Goal: Check status: Check status

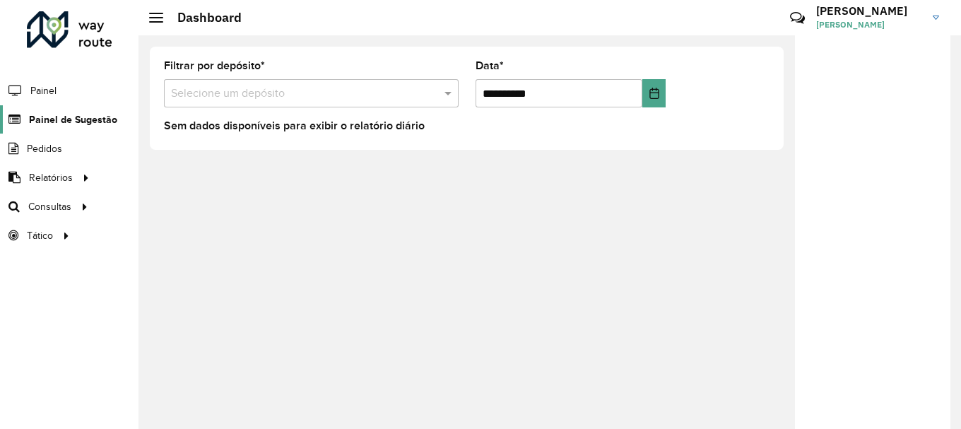
click at [39, 114] on span "Painel de Sugestão" at bounding box center [73, 119] width 88 height 15
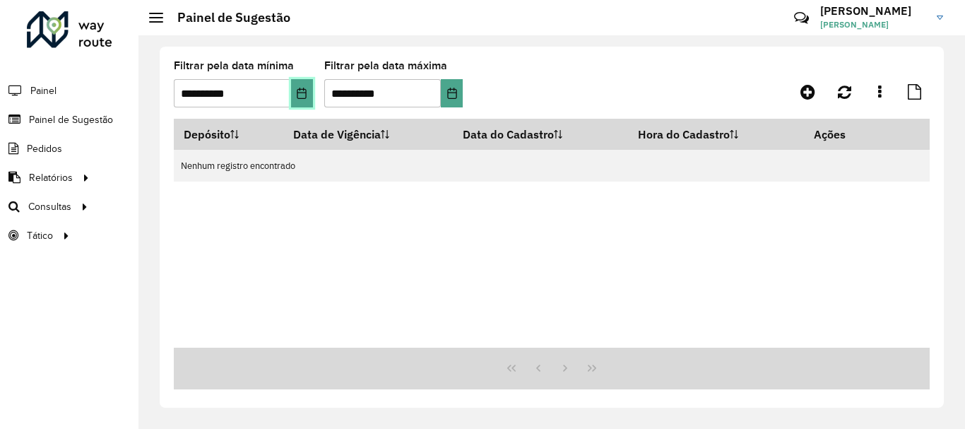
click at [305, 97] on icon "Choose Date" at bounding box center [301, 93] width 11 height 11
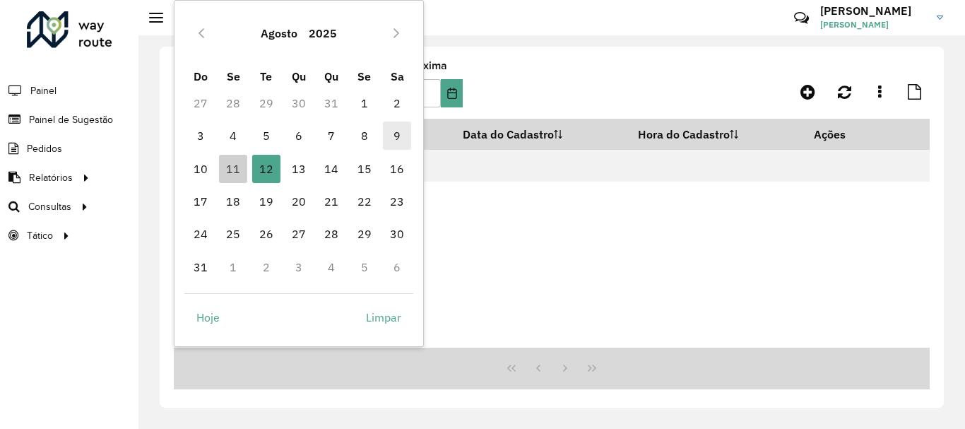
click at [397, 134] on span "9" at bounding box center [397, 136] width 28 height 28
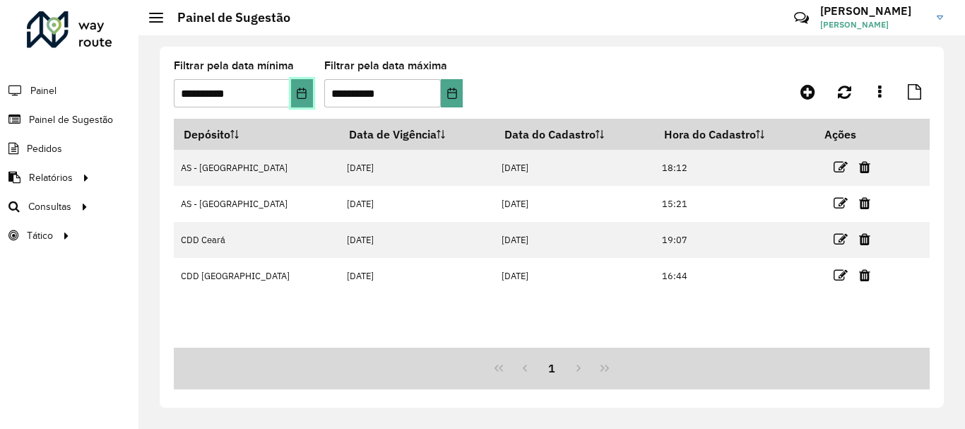
click at [302, 98] on icon "Choose Date" at bounding box center [301, 93] width 9 height 11
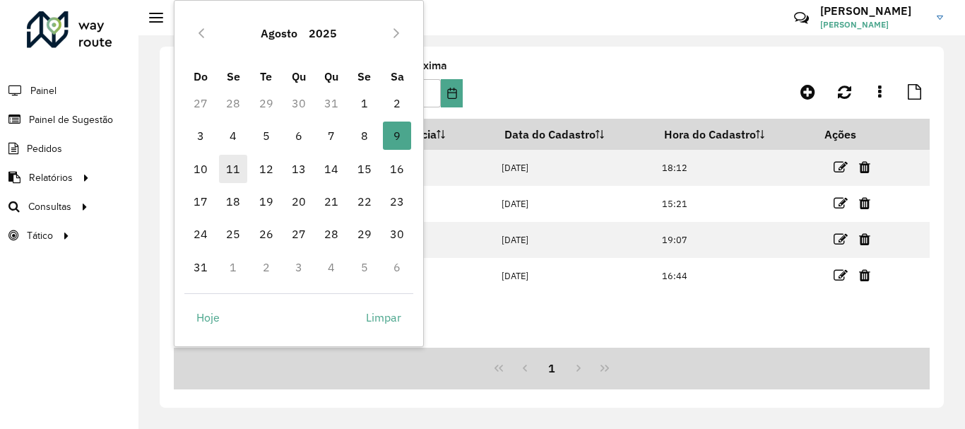
click at [230, 177] on span "11" at bounding box center [233, 169] width 28 height 28
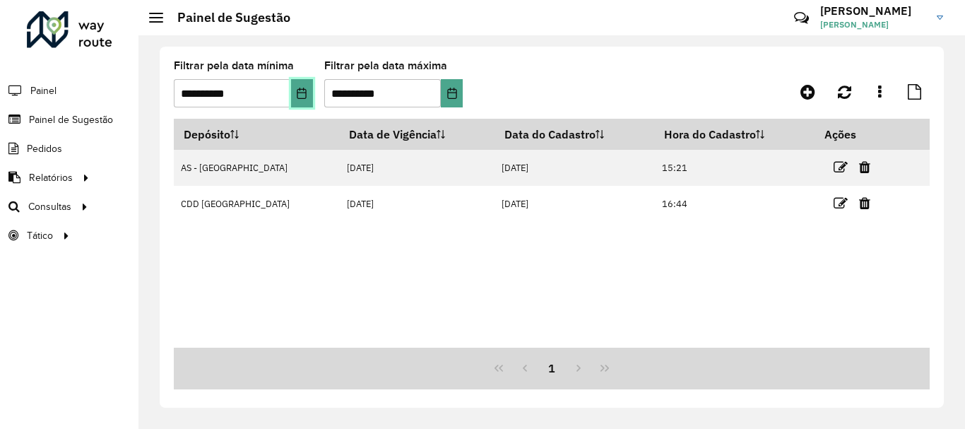
click at [301, 98] on icon "Choose Date" at bounding box center [301, 93] width 9 height 11
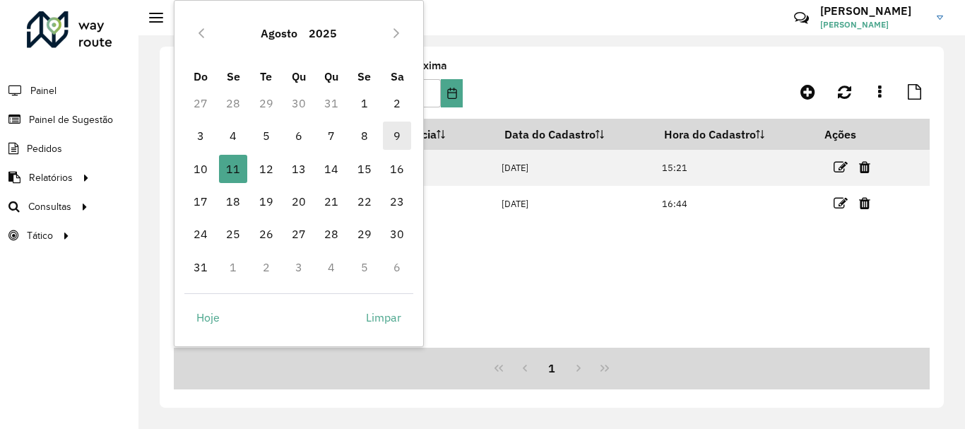
click at [398, 141] on span "9" at bounding box center [397, 136] width 28 height 28
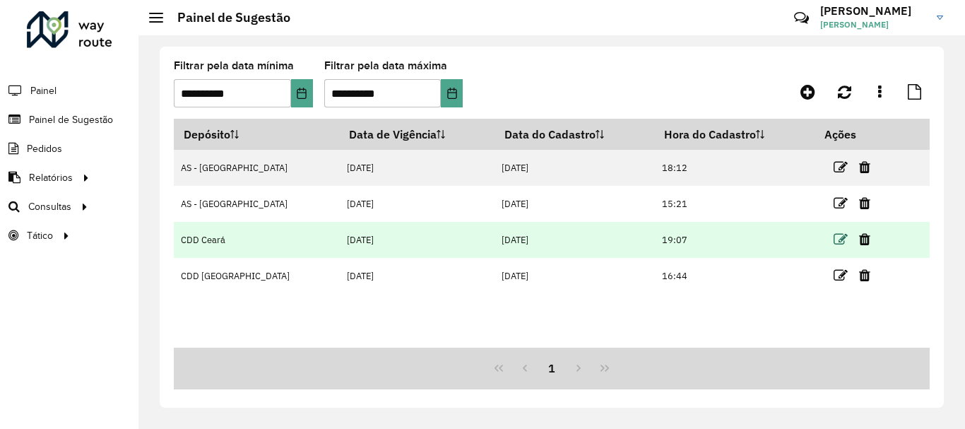
click at [835, 238] on icon at bounding box center [841, 239] width 14 height 14
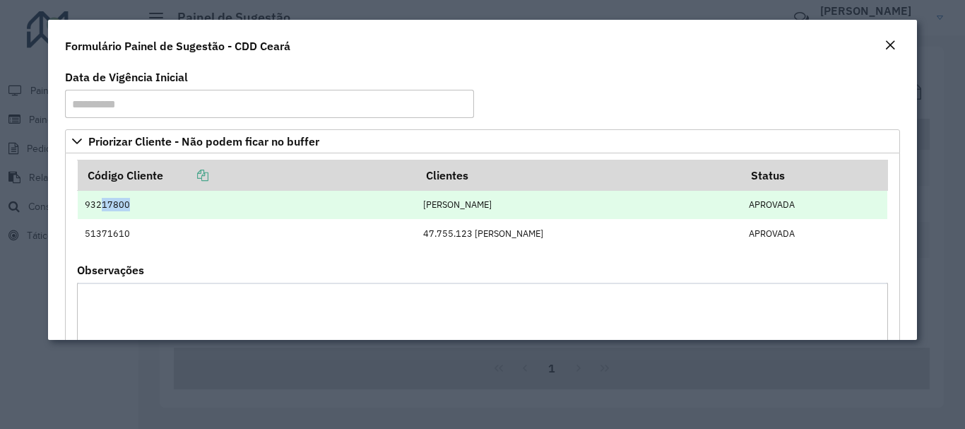
drag, startPoint x: 102, startPoint y: 205, endPoint x: 126, endPoint y: 203, distance: 24.8
click at [126, 203] on td "93217800" at bounding box center [247, 205] width 338 height 28
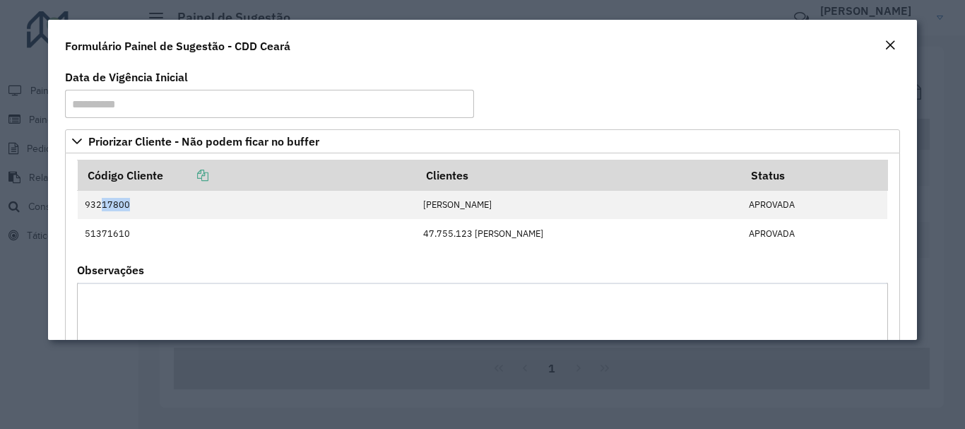
copy td "17800"
click at [875, 117] on formly-group "**********" at bounding box center [482, 100] width 851 height 57
click at [892, 47] on em "Close" at bounding box center [890, 45] width 11 height 11
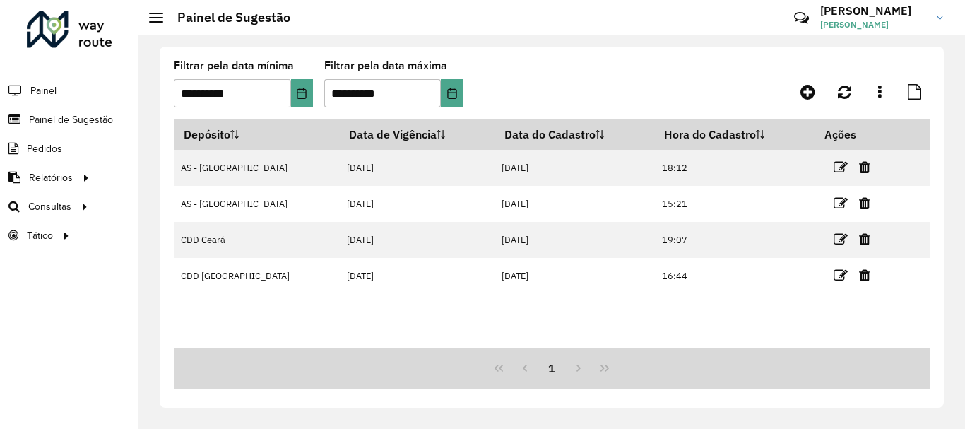
click at [439, 310] on div "Depósito Data de Vigência Data do Cadastro Hora do Cadastro Ações AS - [GEOGRAP…" at bounding box center [552, 233] width 756 height 229
click at [295, 94] on button "Choose Date" at bounding box center [302, 93] width 22 height 28
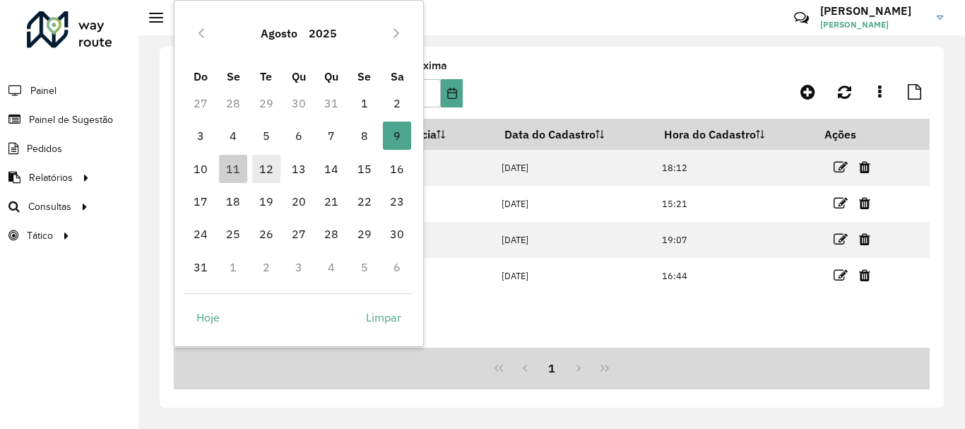
click at [255, 167] on span "12" at bounding box center [266, 169] width 28 height 28
type input "**********"
